Goal: Obtain resource: Obtain resource

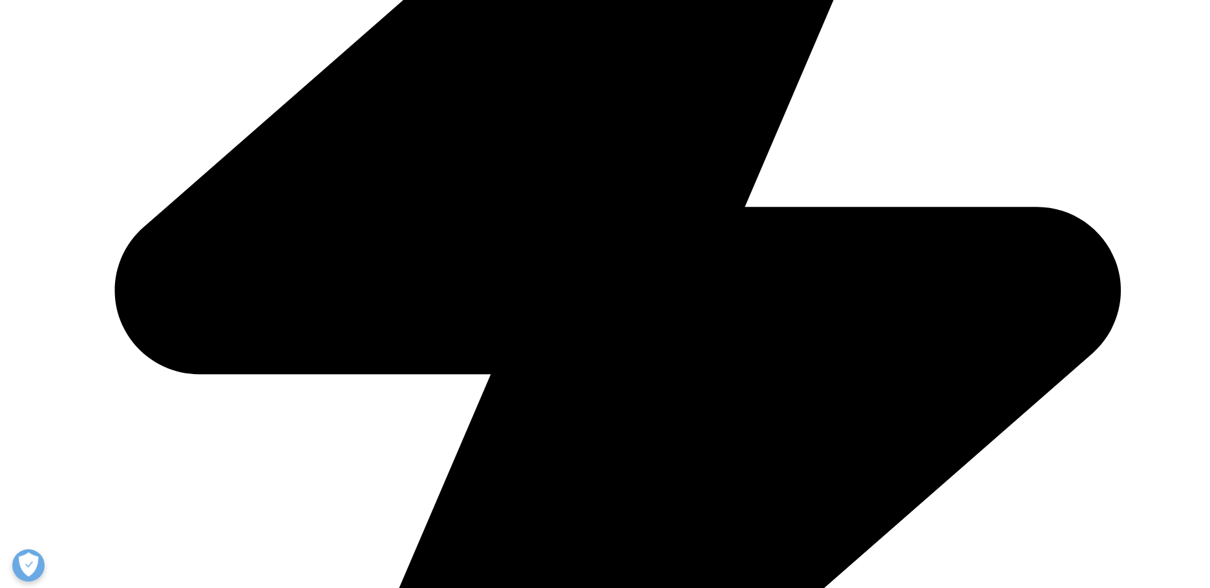
scroll to position [703, 0]
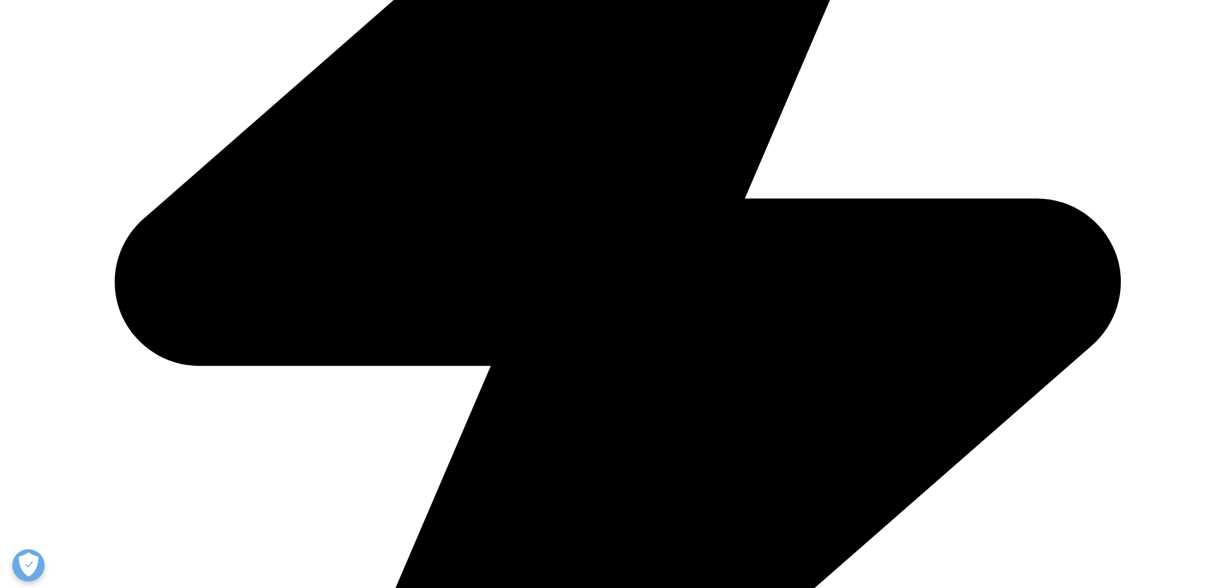
type input "[PERSON_NAME]"
type input "Eto"
drag, startPoint x: 259, startPoint y: 198, endPoint x: 413, endPoint y: 222, distance: 156.2
type input "TE Strategic Consulting"
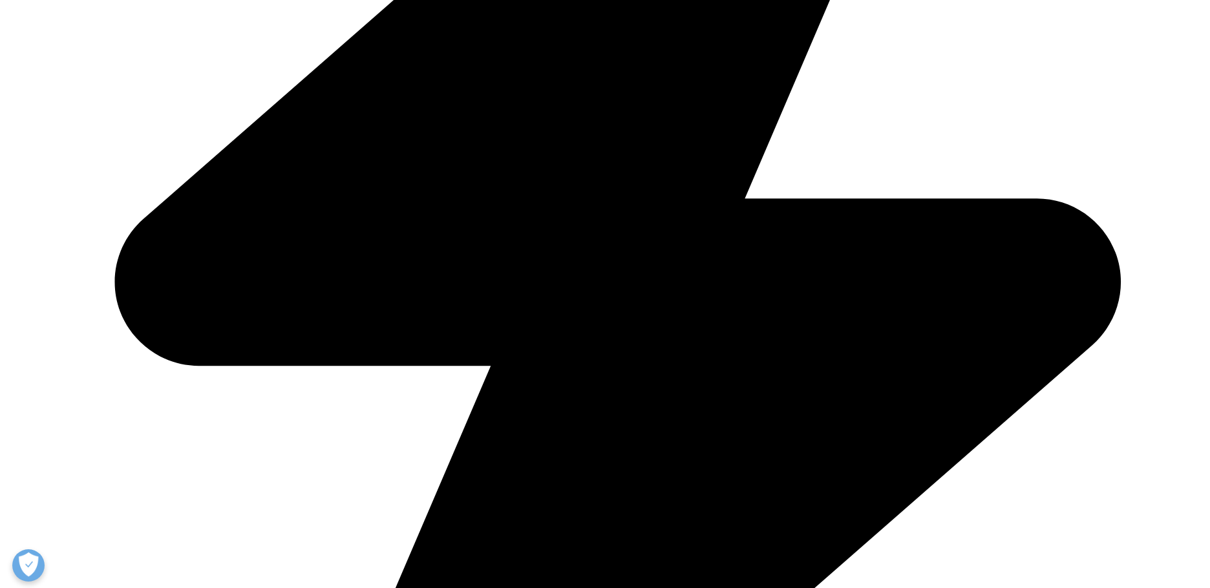
type input "[EMAIL_ADDRESS][DOMAIN_NAME]"
type input "Principal"
select select "[GEOGRAPHIC_DATA]"
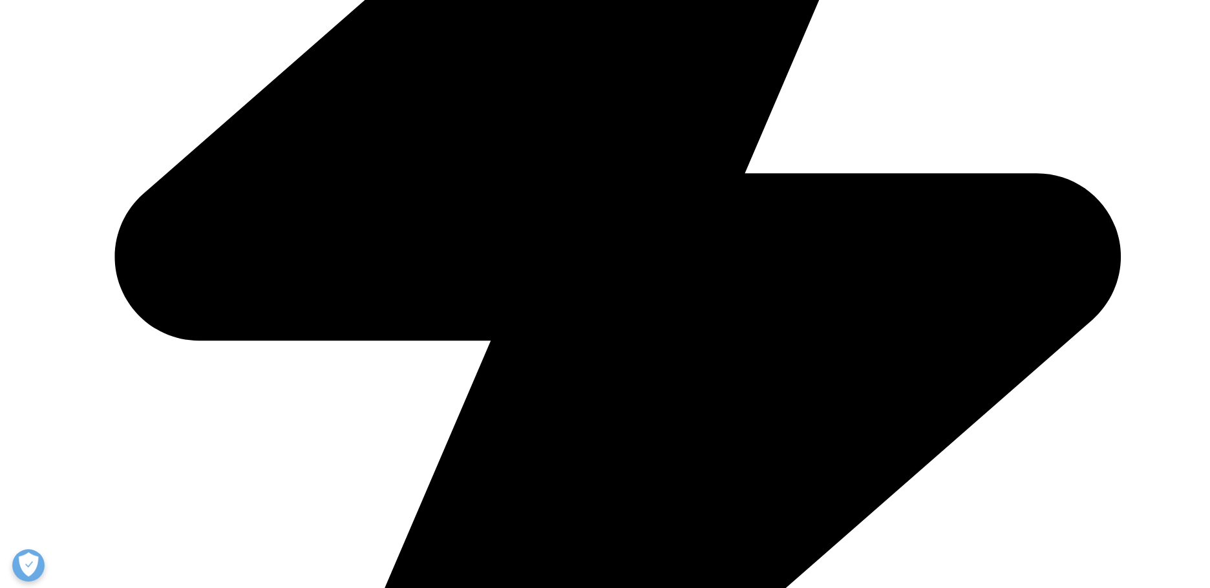
scroll to position [753, 0]
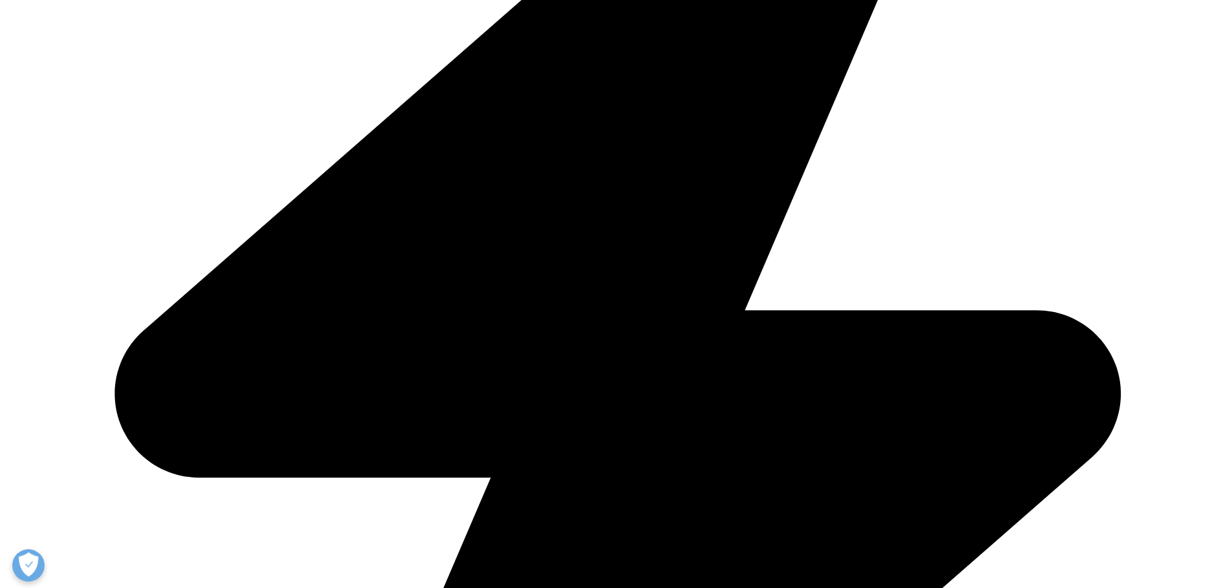
scroll to position [542, 0]
